Goal: Task Accomplishment & Management: Complete application form

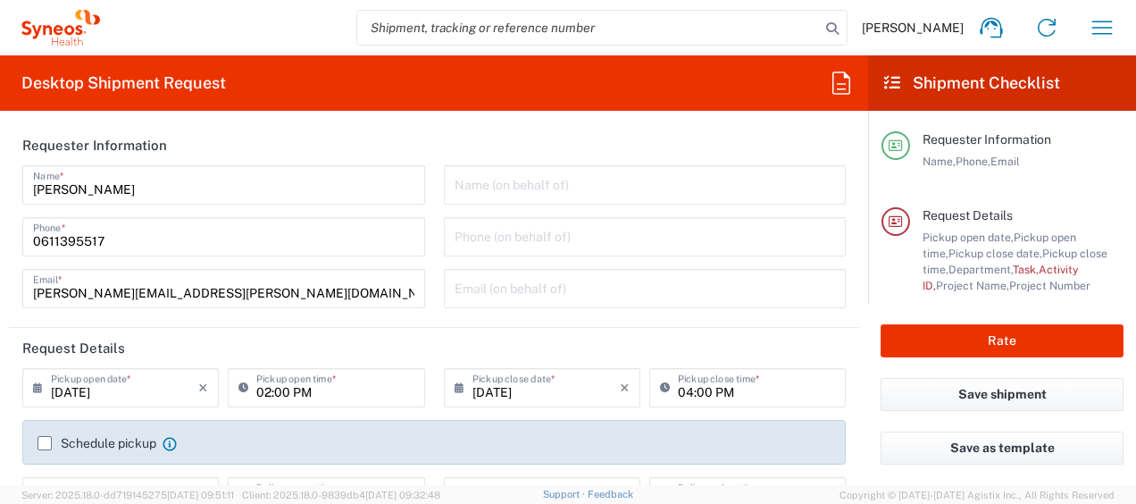
type input "Syneos Health France SARL"
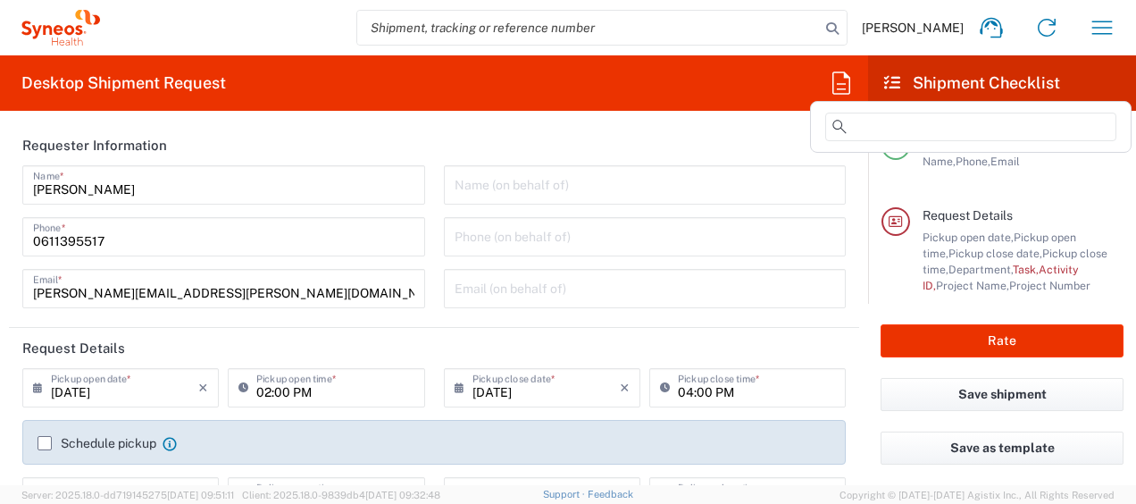
click at [830, 93] on icon at bounding box center [841, 83] width 29 height 29
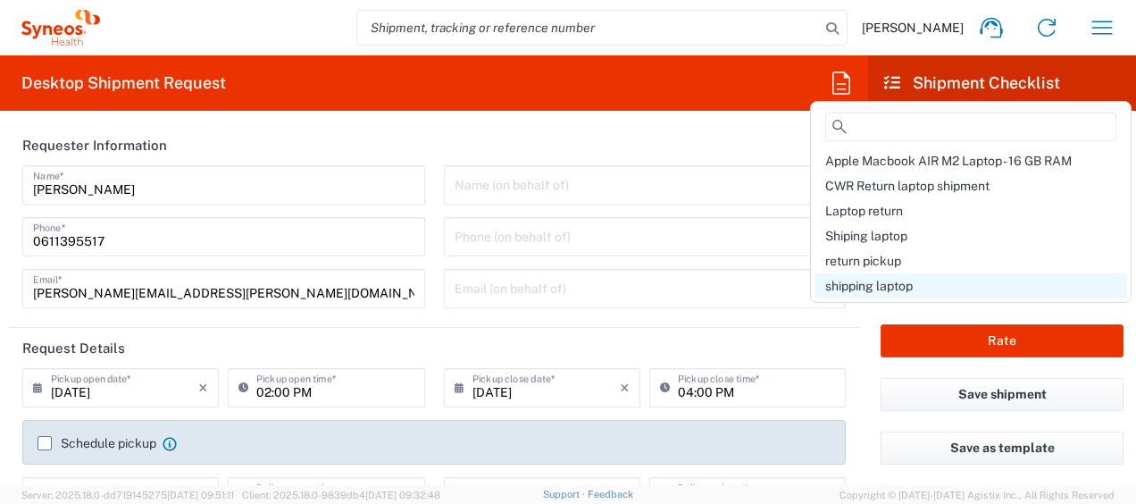
click at [866, 279] on span "shipping laptop" at bounding box center [868, 286] width 87 height 14
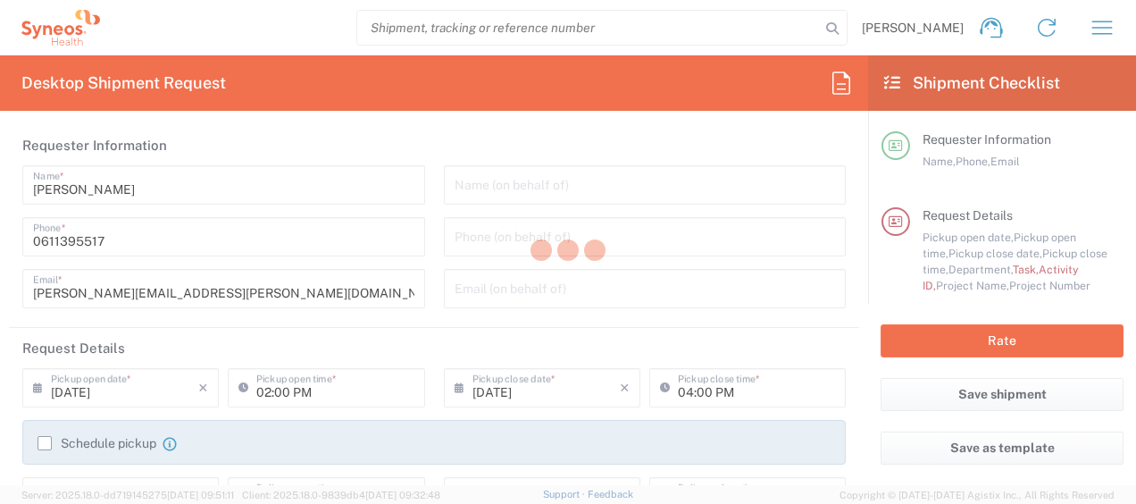
type input "01:00 PM"
type input "Break/Fix"
type input "A220688"
type input "Project"
type input "4510 DEPARTMENTAL EXPENSE"
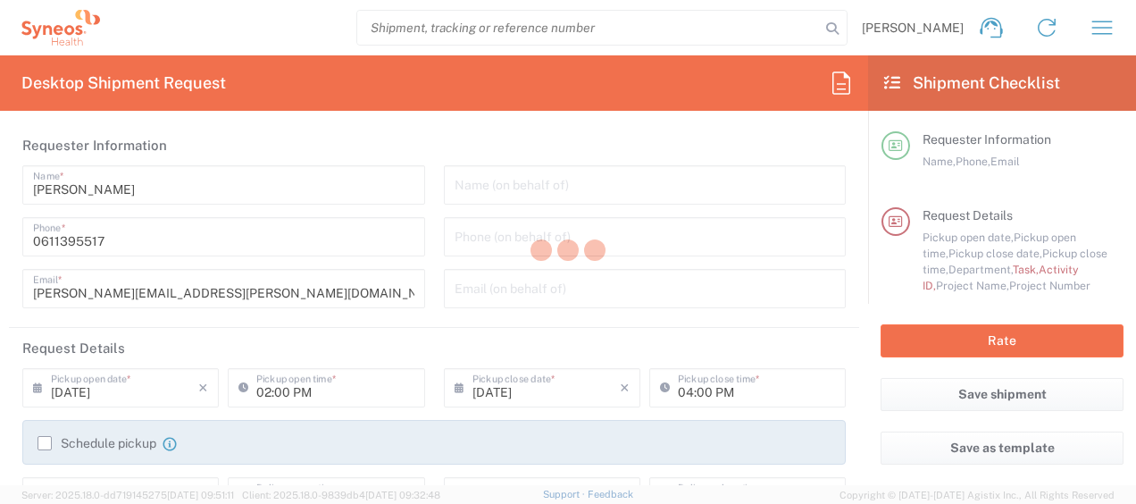
type textarea "[PERSON_NAME][EMAIL_ADDRESS][PERSON_NAME][DOMAIN_NAME]"
type input "Syneos Health"
type input "[PERSON_NAME]"
type input "[STREET_ADDRESS][PERSON_NAME]"
type input "Imola"
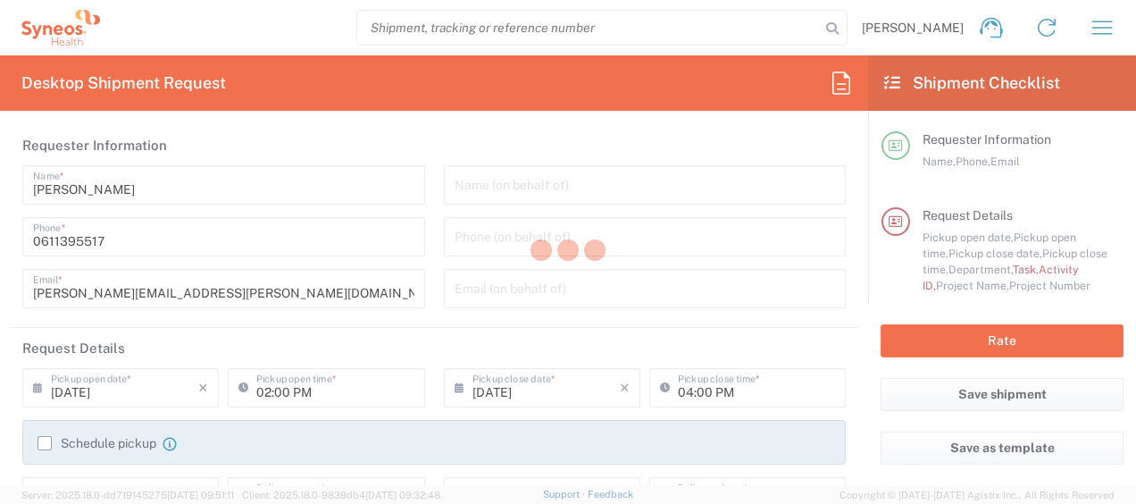
type input "[GEOGRAPHIC_DATA]"
type input "40026"
type input "[PERSON_NAME]"
type input "[PHONE_NUMBER]"
type input "Sender/Shipper"
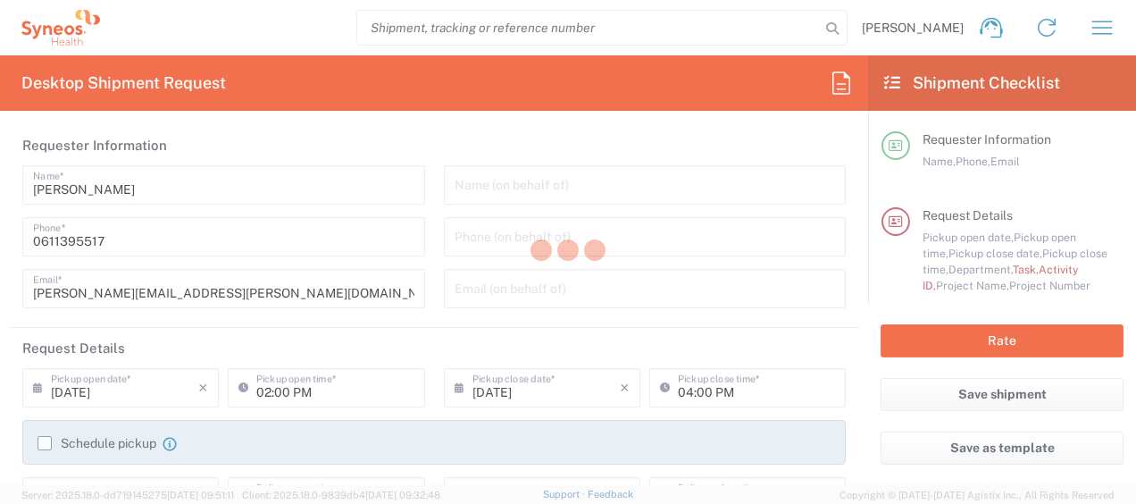
type input "Repair/Warranty"
type input "Sender/Shipper"
type input "Delivery Duty Paid"
type input "4510 DEPARTMENTAL EXPENSE"
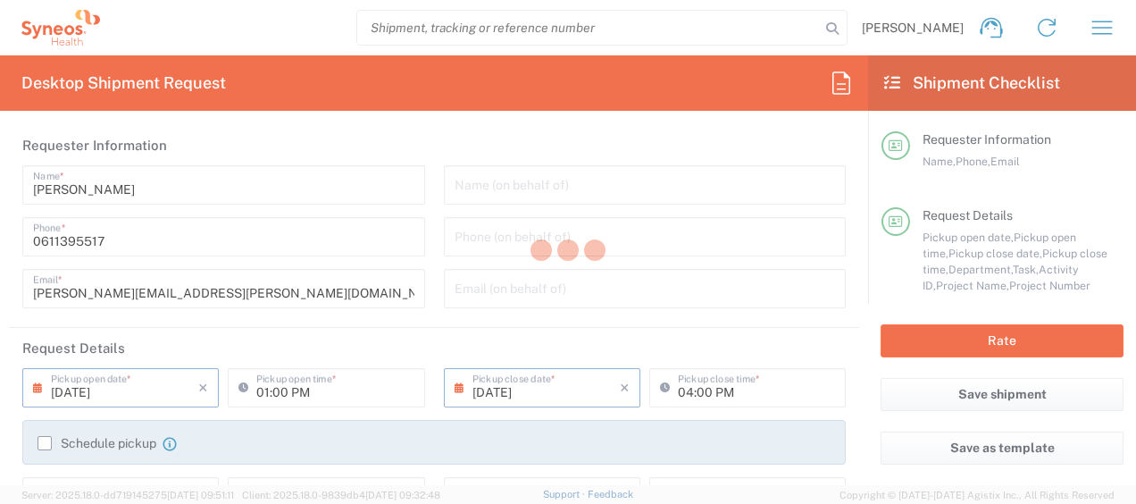
type input "Large Box"
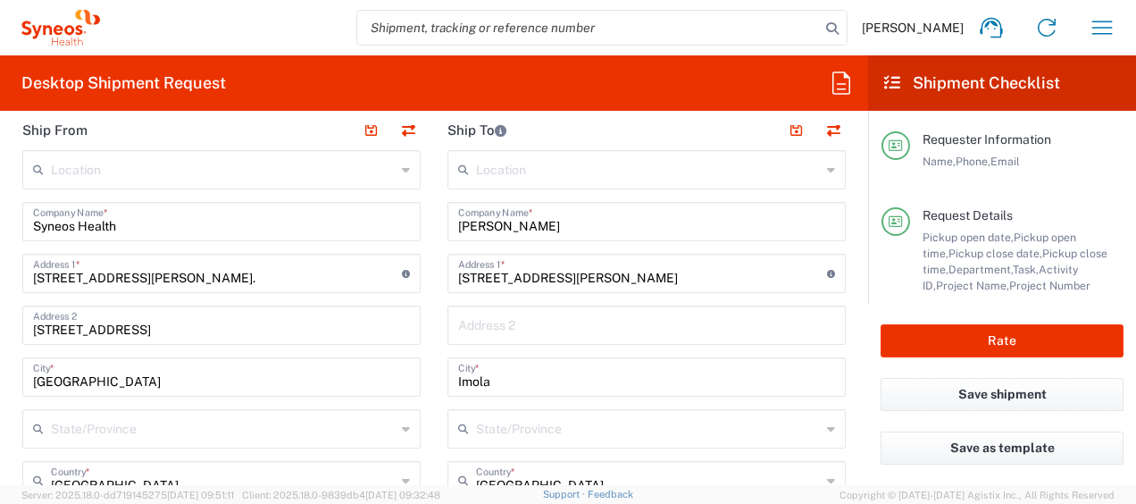
scroll to position [819, 0]
drag, startPoint x: 579, startPoint y: 276, endPoint x: 309, endPoint y: 257, distance: 271.2
paste input "Boulevard D'Yvoy 31"
type input "Boulevard D'Yvoy 31"
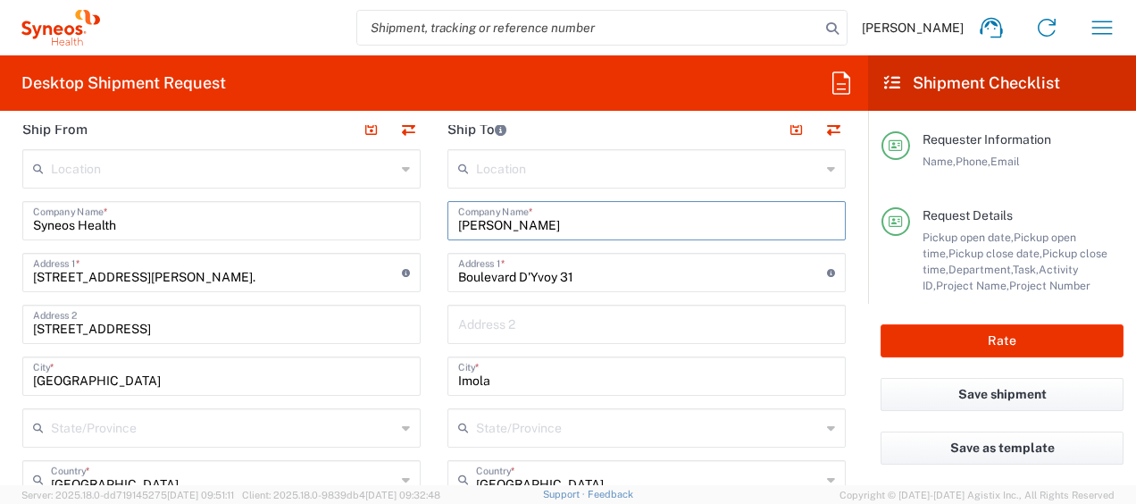
drag, startPoint x: 599, startPoint y: 207, endPoint x: 366, endPoint y: 221, distance: 233.4
paste input "[PERSON_NAME]"
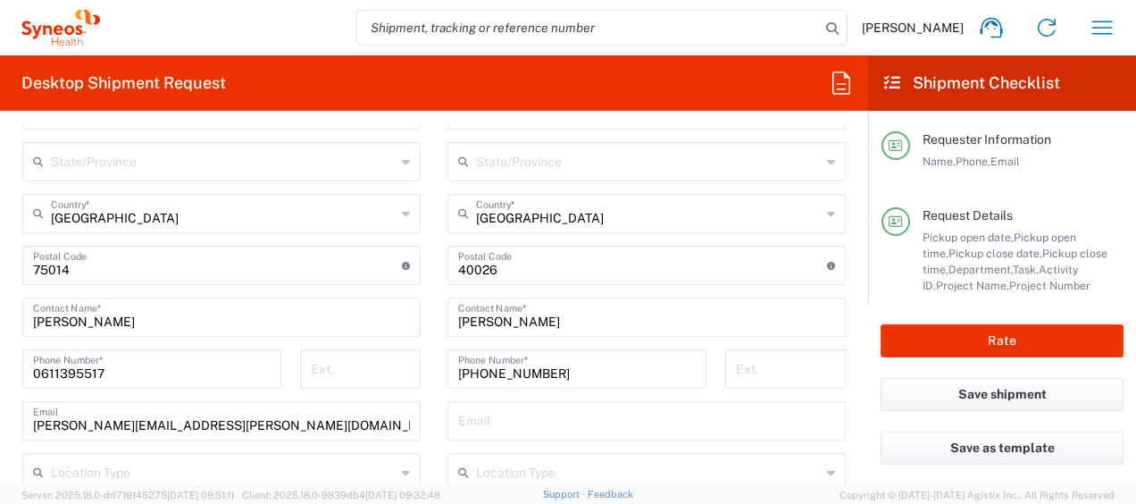
scroll to position [1086, 0]
type input "[PERSON_NAME]"
drag, startPoint x: 587, startPoint y: 324, endPoint x: 356, endPoint y: 288, distance: 234.0
click at [356, 288] on div "Ship From Location [PERSON_NAME] LLC-[GEOGRAPHIC_DATA] [GEOGRAPHIC_DATA] [GEOGR…" at bounding box center [434, 292] width 850 height 901
paste input "[PERSON_NAME]"
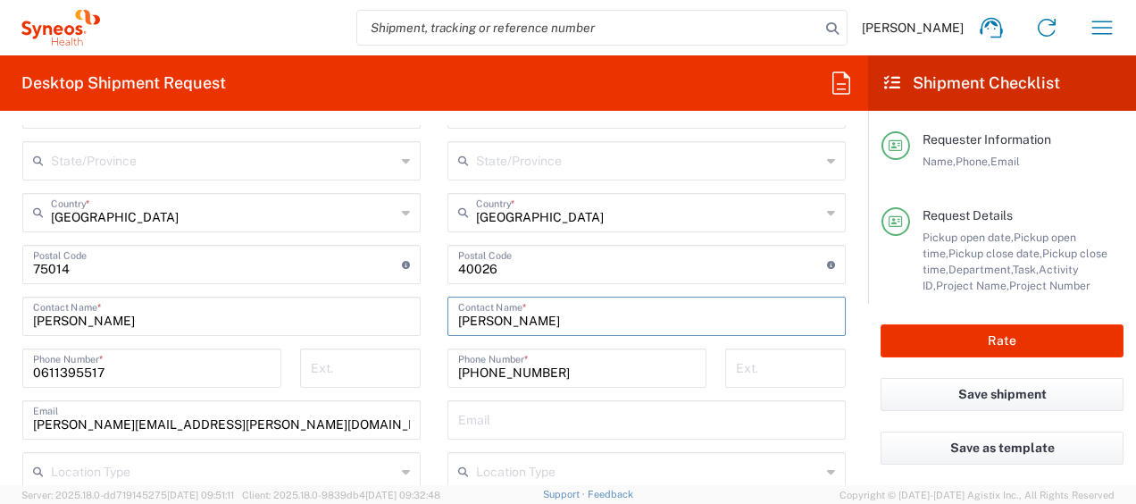
type input "[PERSON_NAME]"
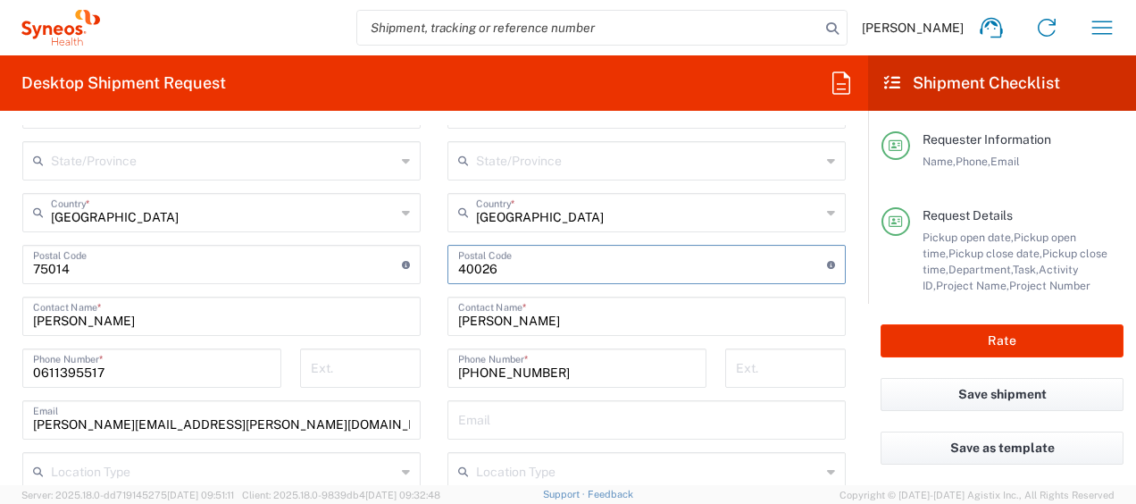
drag, startPoint x: 544, startPoint y: 276, endPoint x: 229, endPoint y: 227, distance: 318.1
click at [229, 227] on div "Ship From Location [PERSON_NAME] LLC-[GEOGRAPHIC_DATA] [GEOGRAPHIC_DATA] [GEOGR…" at bounding box center [434, 292] width 850 height 901
paste input "1205"
type input "1205"
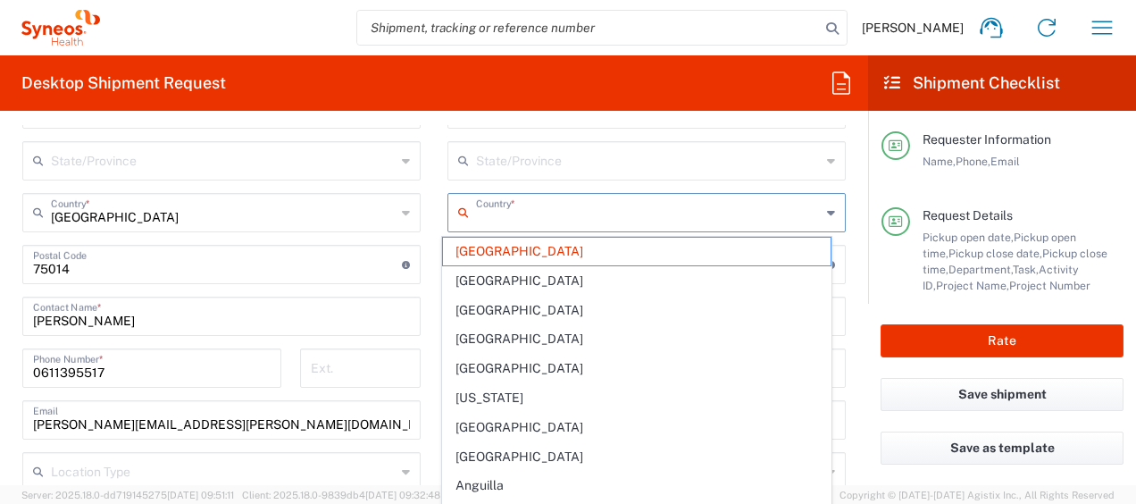
click at [509, 218] on input "text" at bounding box center [648, 211] width 345 height 31
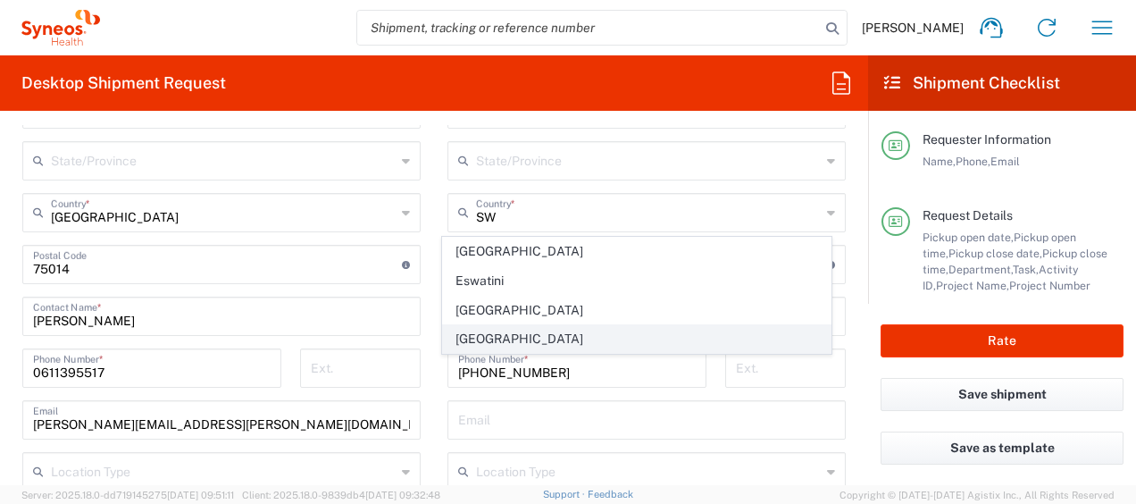
click at [529, 334] on span "[GEOGRAPHIC_DATA]" at bounding box center [637, 339] width 388 height 28
type input "[GEOGRAPHIC_DATA]"
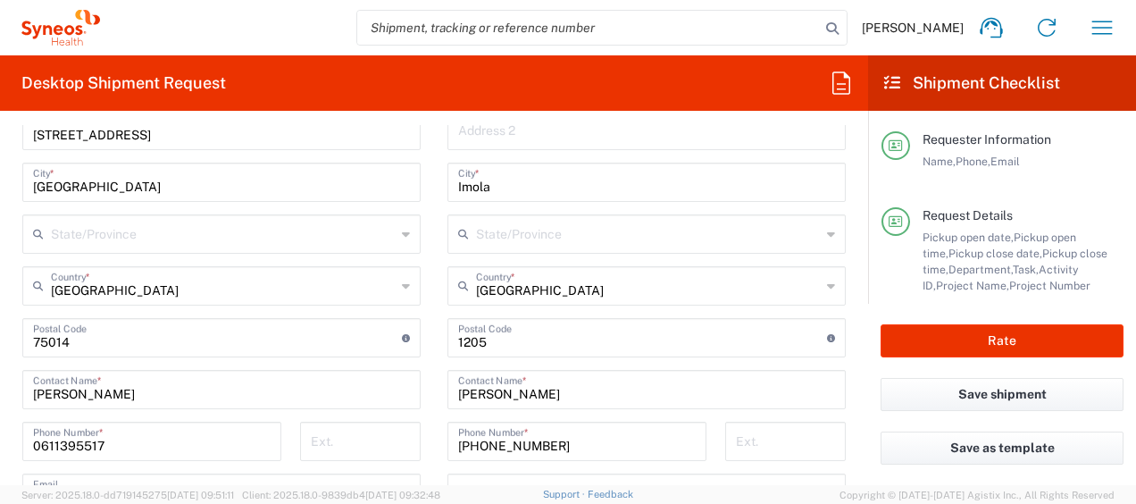
scroll to position [1012, 0]
drag, startPoint x: 530, startPoint y: 193, endPoint x: 217, endPoint y: 151, distance: 316.2
click at [217, 151] on div "Ship From Location [PERSON_NAME] LLC-[GEOGRAPHIC_DATA] [GEOGRAPHIC_DATA] [GEOGR…" at bounding box center [434, 366] width 850 height 901
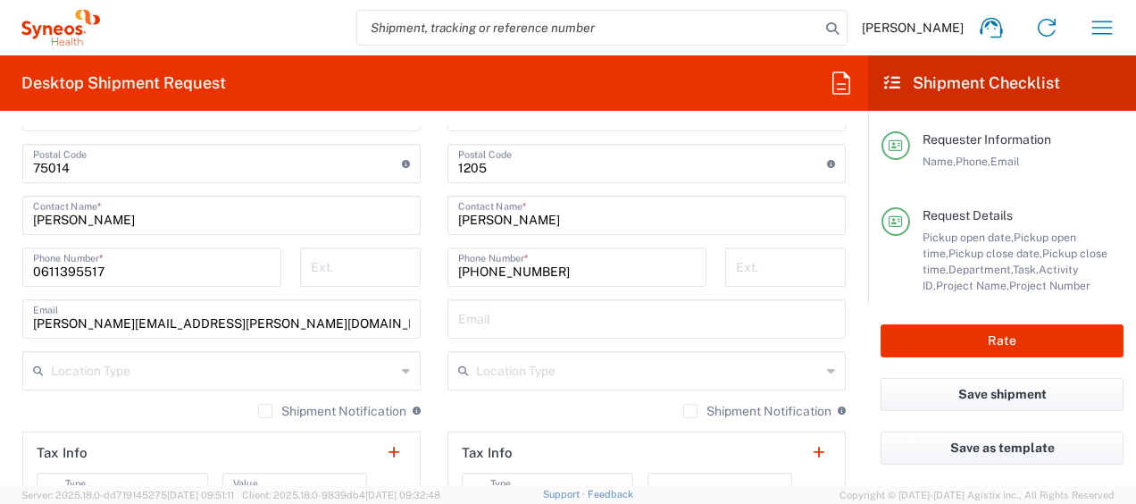
scroll to position [1187, 0]
type input "[GEOGRAPHIC_DATA]"
drag, startPoint x: 562, startPoint y: 272, endPoint x: 461, endPoint y: 271, distance: 101.8
click at [461, 271] on input "[PHONE_NUMBER]" at bounding box center [576, 264] width 237 height 31
paste input "41762204208"
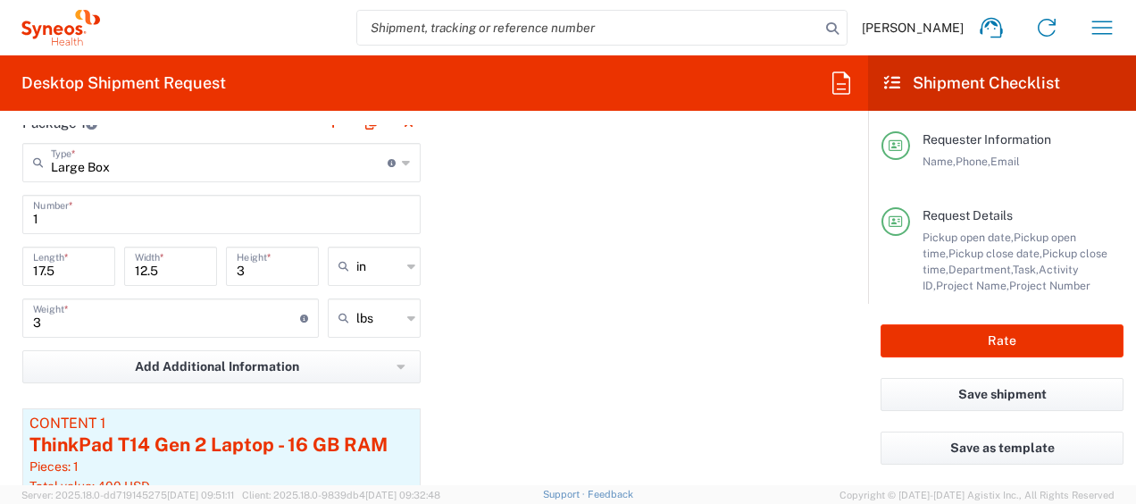
scroll to position [1822, 0]
type input "[PHONE_NUMBER]"
click at [387, 262] on input "text" at bounding box center [378, 265] width 45 height 29
click at [379, 331] on span "cm" at bounding box center [367, 334] width 87 height 28
type input "44.45"
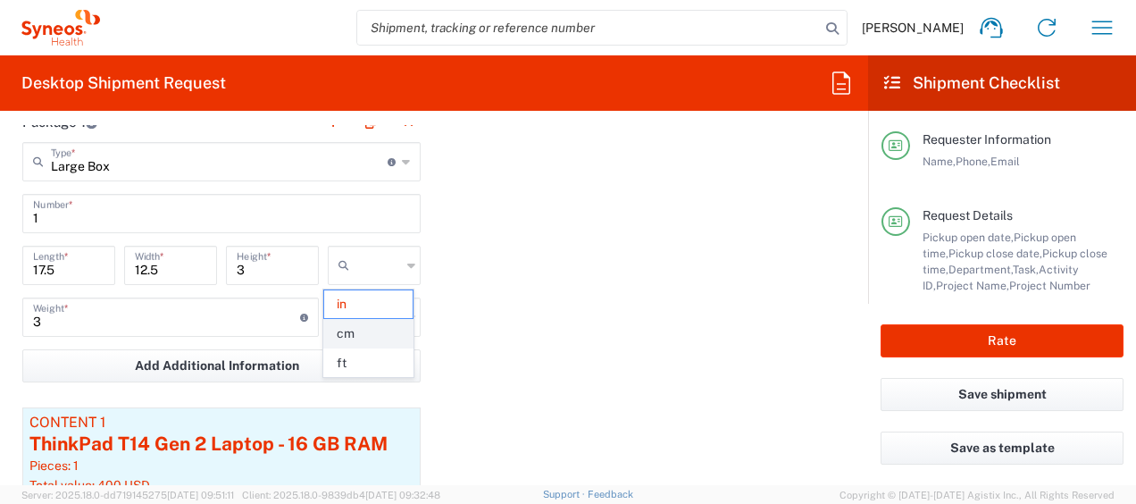
type input "31.75"
type input "7.62"
type input "cm"
click at [379, 319] on input "text" at bounding box center [378, 317] width 45 height 29
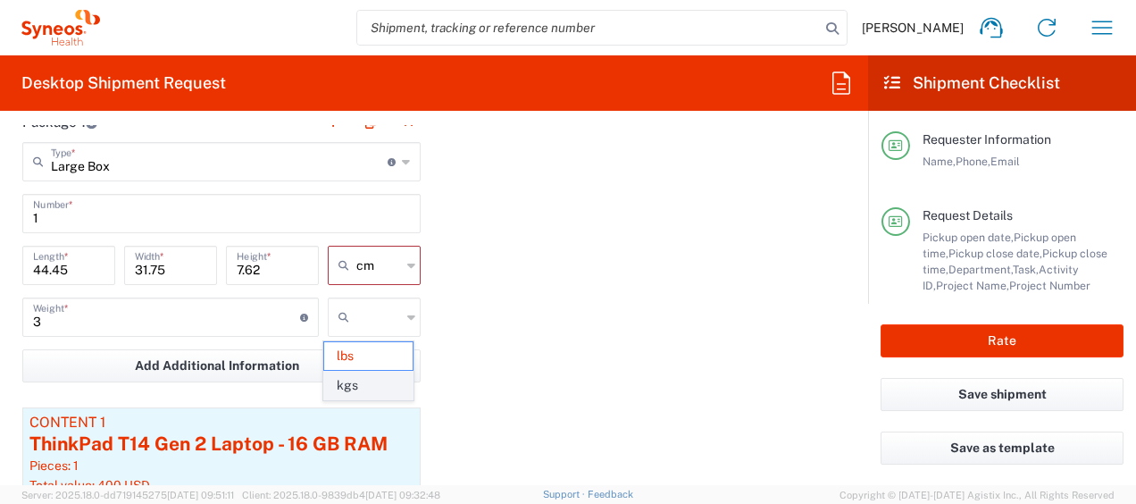
click at [377, 389] on span "kgs" at bounding box center [367, 385] width 87 height 28
type input "1.36"
type input "kgs"
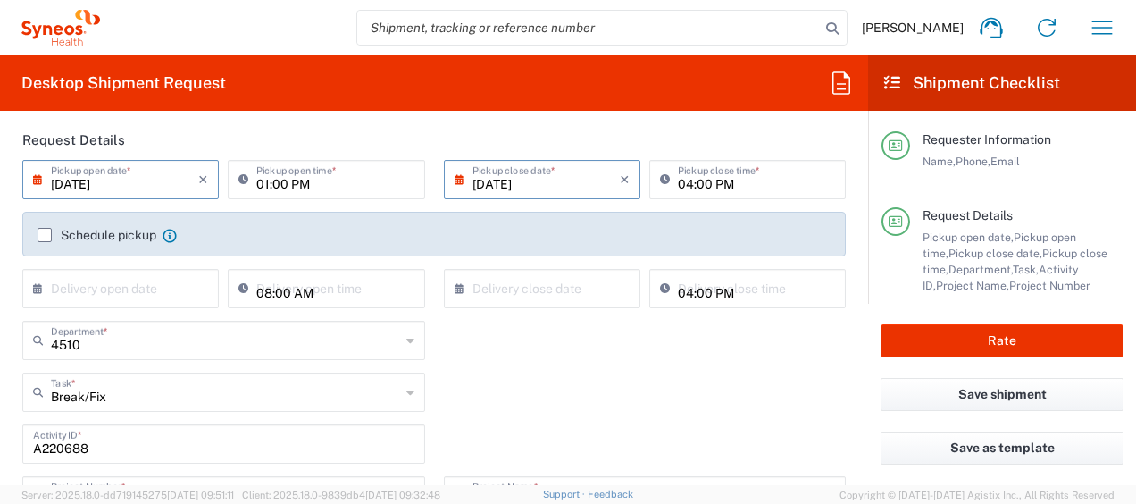
scroll to position [207, 0]
click at [274, 290] on input "01:32 PM" at bounding box center [334, 287] width 157 height 31
click at [280, 292] on input "01:32 PM" at bounding box center [334, 287] width 157 height 31
type input "01:00 PM"
click at [542, 336] on div "4510 Department * 4510 3000 3100 3109 3110 3111 3112 3125 3130 3135 3136 3150 3…" at bounding box center [434, 347] width 842 height 52
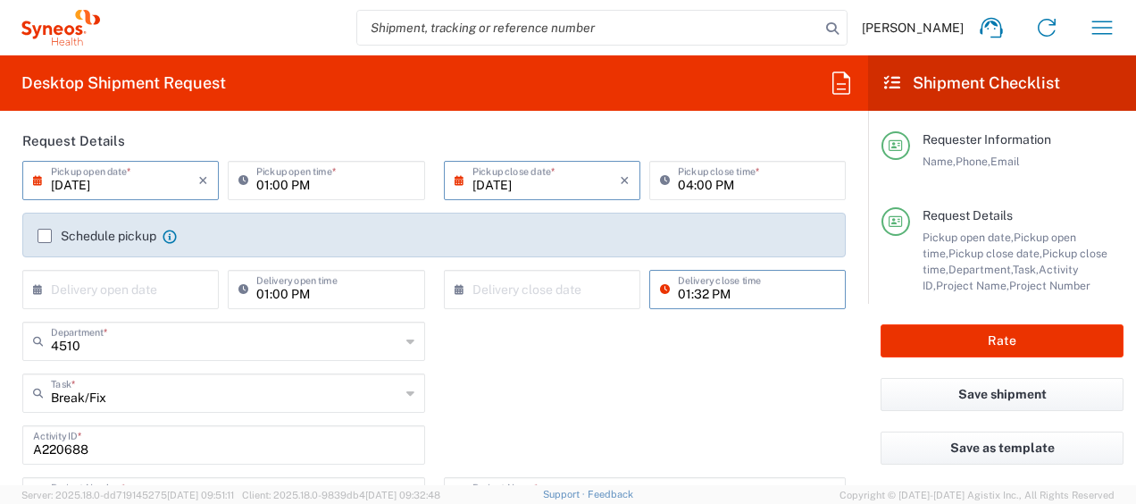
click at [679, 295] on input "01:32 PM" at bounding box center [756, 287] width 157 height 31
click at [702, 287] on input "05:32 PM" at bounding box center [756, 287] width 157 height 31
type input "05:00 PM"
click at [538, 382] on div "Break/Fix Task * Break/Fix Inventory Transfer New Hire Other Refresh" at bounding box center [434, 399] width 842 height 52
click at [41, 289] on icon at bounding box center [42, 289] width 18 height 29
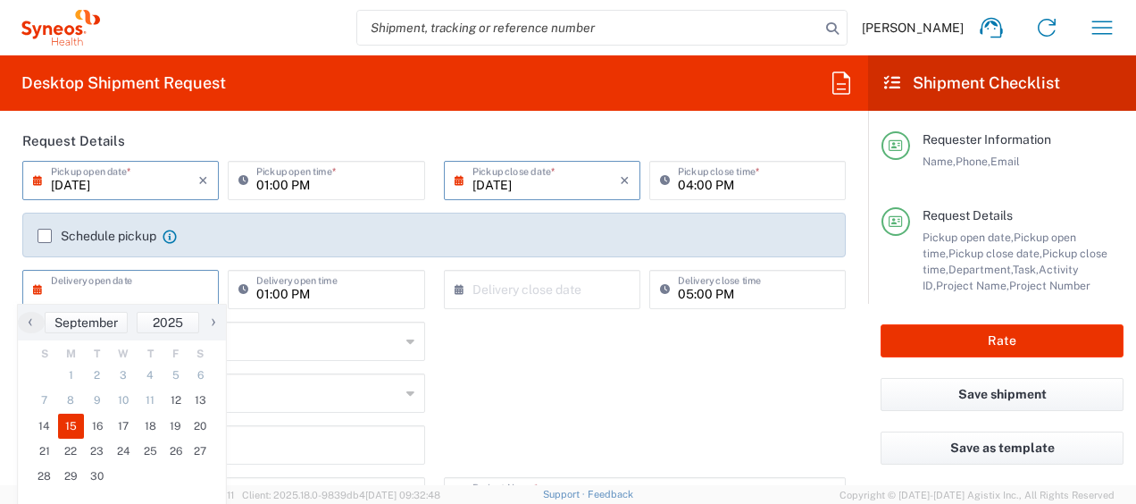
click at [74, 424] on span "15" at bounding box center [71, 425] width 27 height 25
type input "[DATE]"
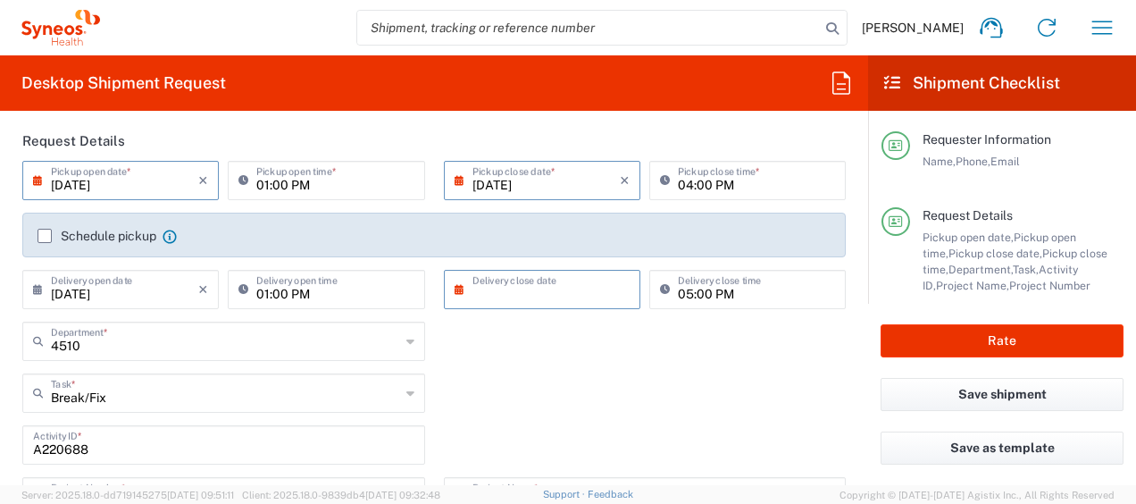
click at [504, 294] on input "text" at bounding box center [545, 287] width 147 height 31
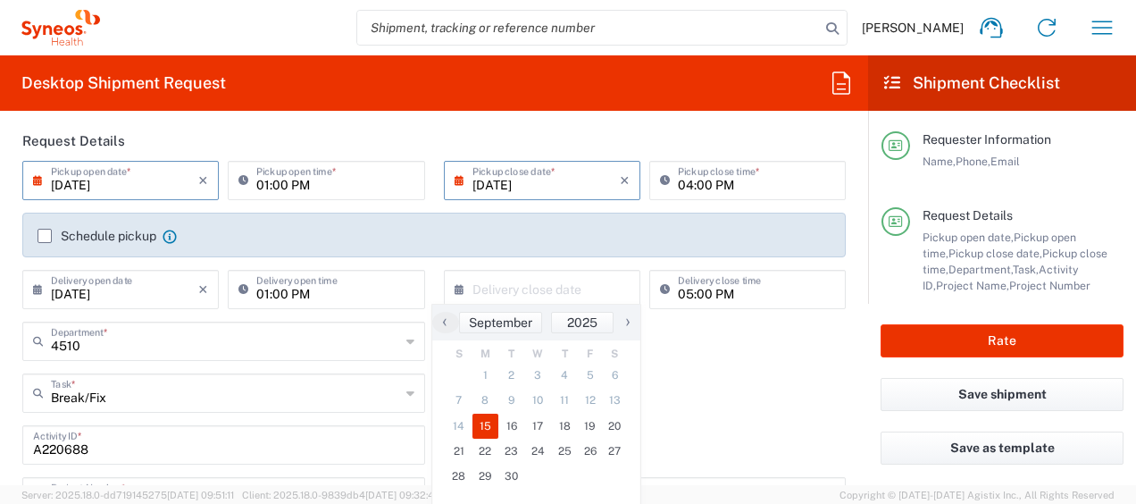
click at [487, 433] on span "15" at bounding box center [485, 425] width 27 height 25
type input "[DATE]"
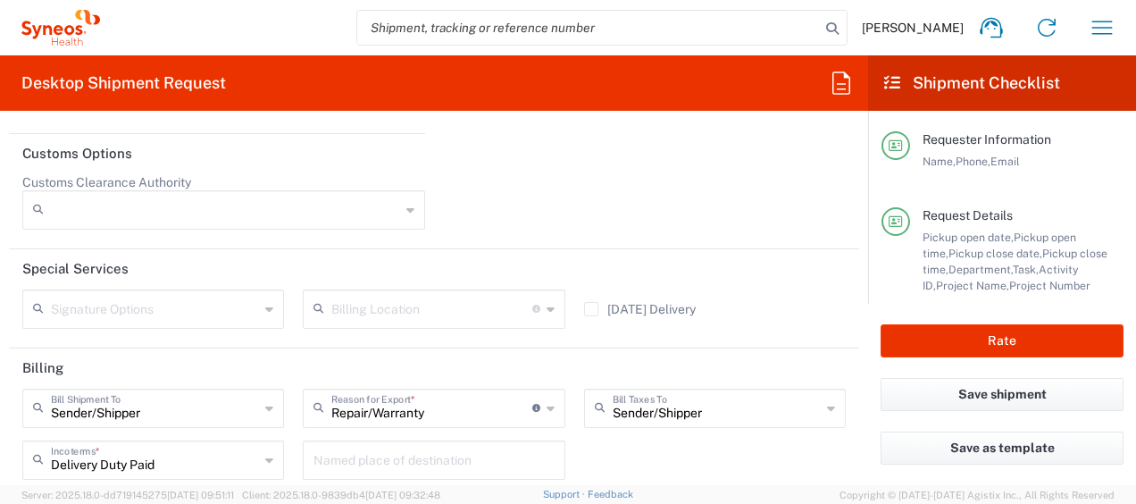
scroll to position [2650, 0]
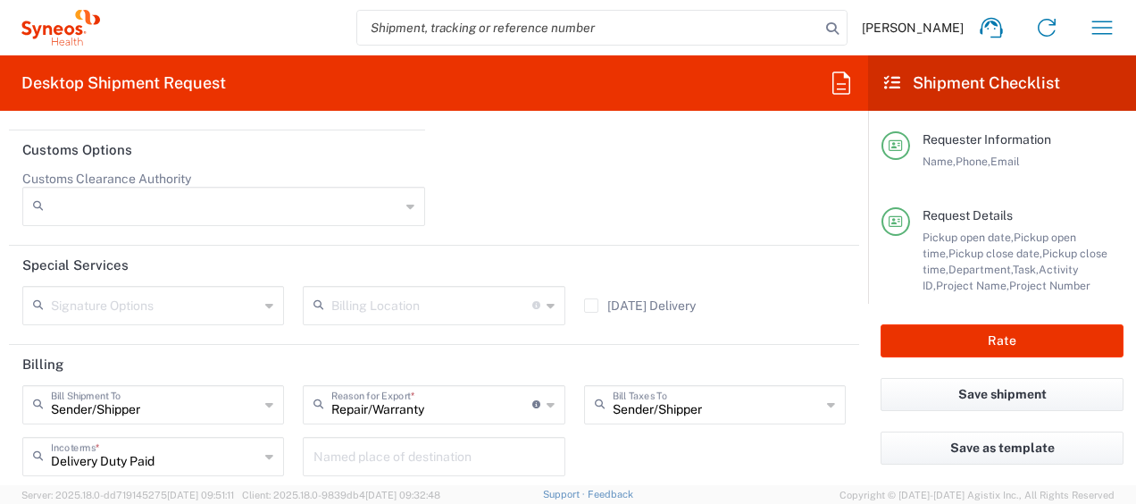
click at [406, 215] on icon at bounding box center [410, 206] width 8 height 29
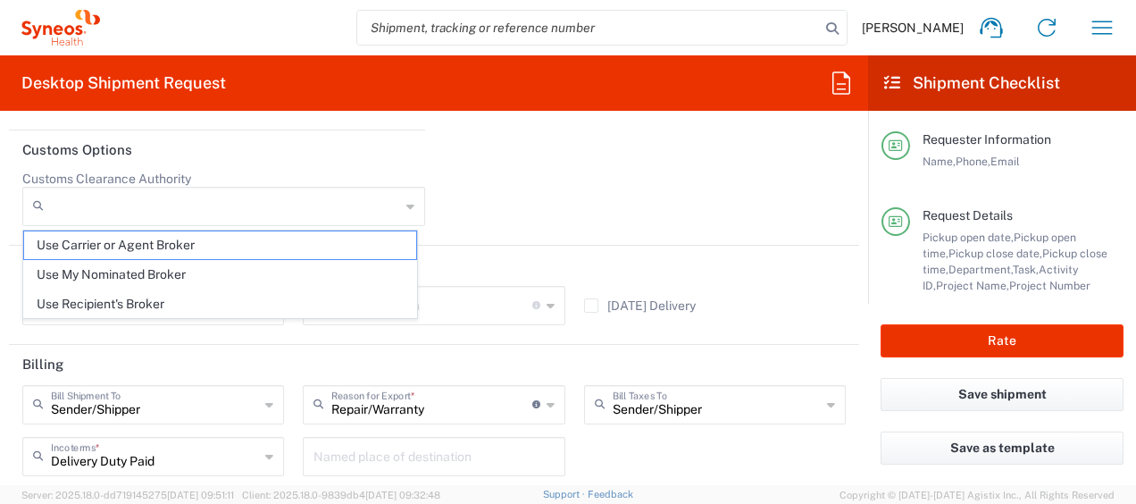
click at [406, 216] on icon at bounding box center [410, 206] width 8 height 29
click at [449, 212] on div at bounding box center [644, 205] width 421 height 68
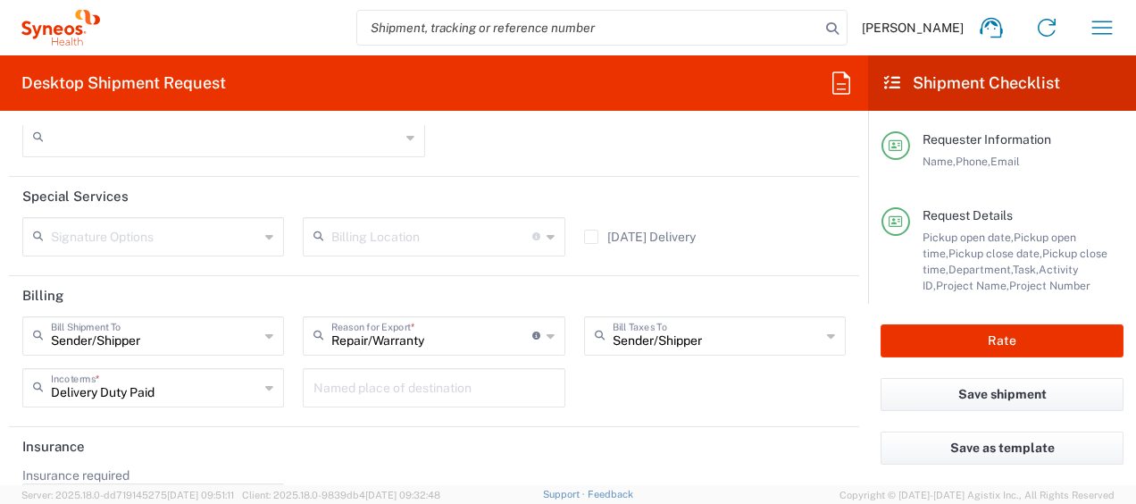
scroll to position [2776, 0]
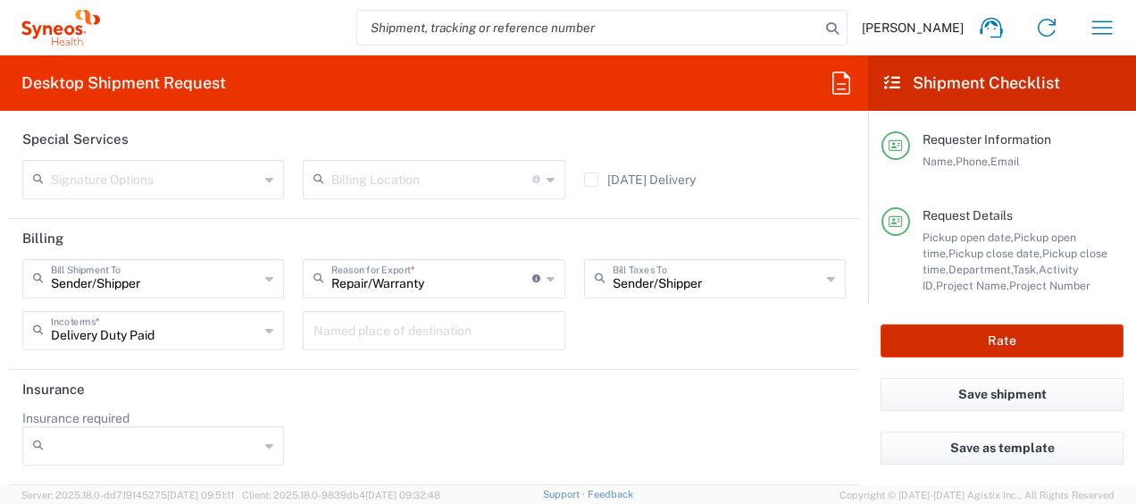
click at [976, 347] on button "Rate" at bounding box center [1001, 340] width 243 height 33
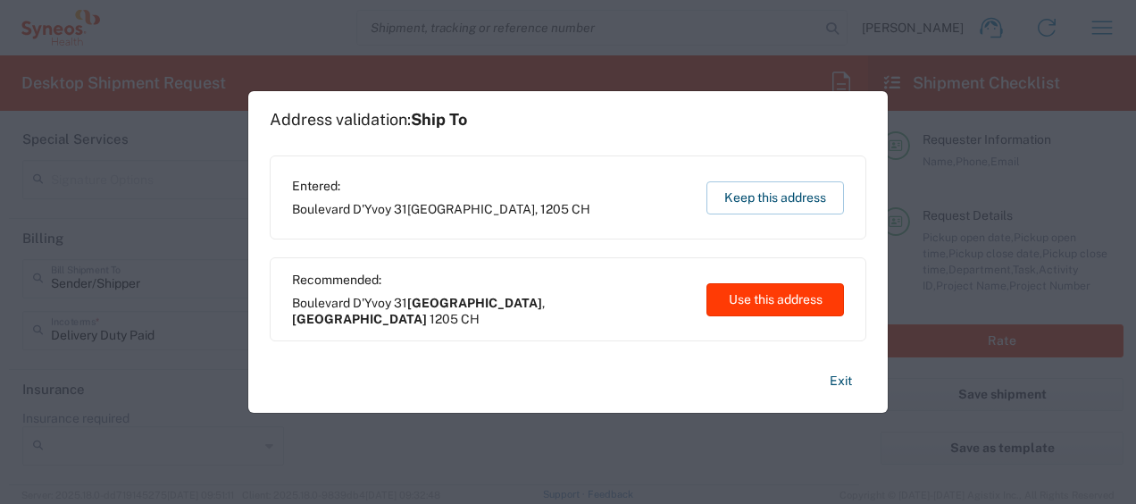
click at [748, 298] on button "Use this address" at bounding box center [774, 299] width 137 height 33
type input "[GEOGRAPHIC_DATA]"
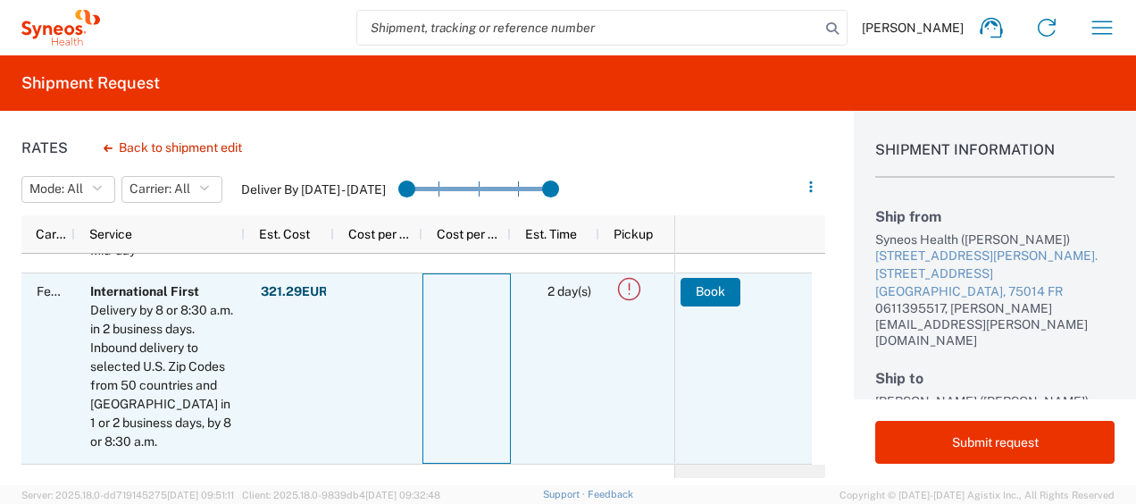
click at [453, 330] on div at bounding box center [466, 368] width 88 height 190
click at [725, 290] on button "Book" at bounding box center [710, 292] width 60 height 29
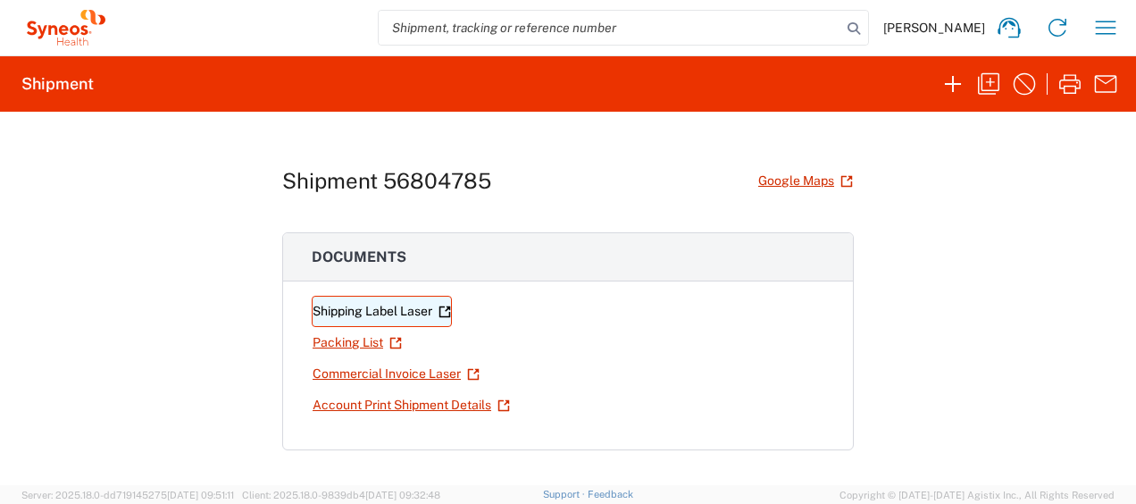
click at [337, 304] on link "Shipping Label Laser" at bounding box center [382, 311] width 140 height 31
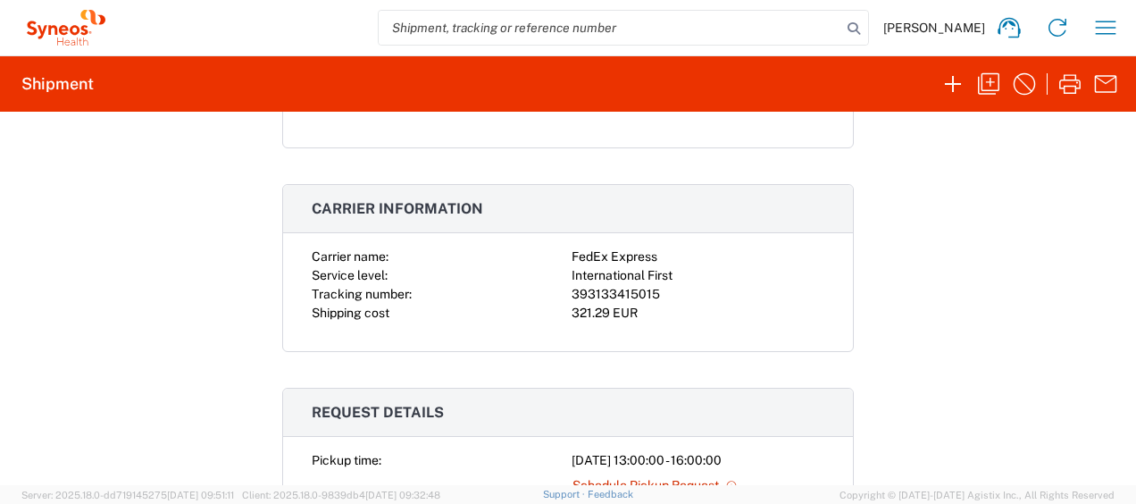
scroll to position [301, 0]
drag, startPoint x: 653, startPoint y: 293, endPoint x: 565, endPoint y: 291, distance: 87.5
click at [571, 291] on div "393133415015" at bounding box center [697, 295] width 253 height 19
copy div "393133415015"
